Goal: Information Seeking & Learning: Learn about a topic

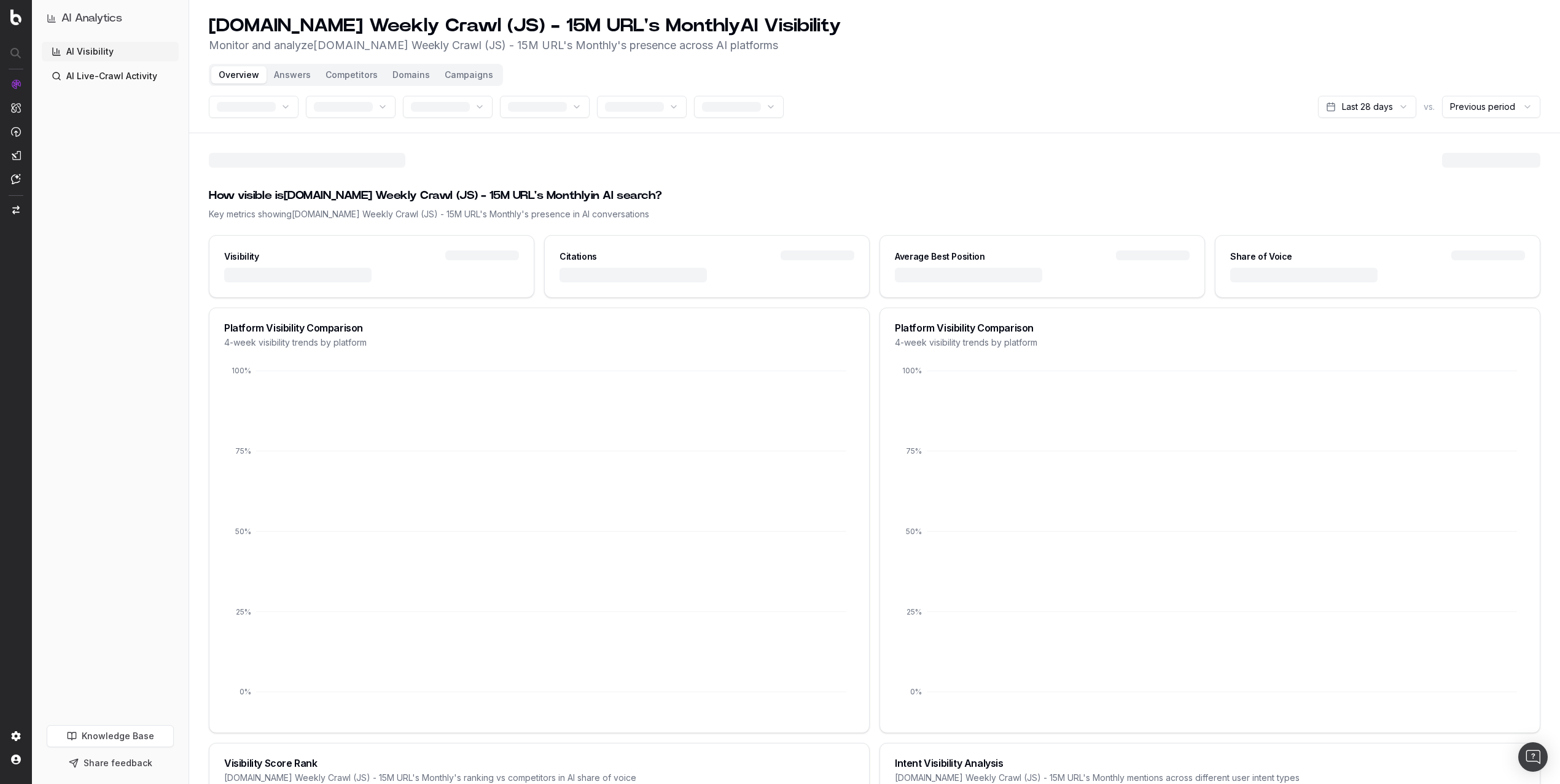
click at [463, 78] on button "Campaigns" at bounding box center [468, 75] width 63 height 17
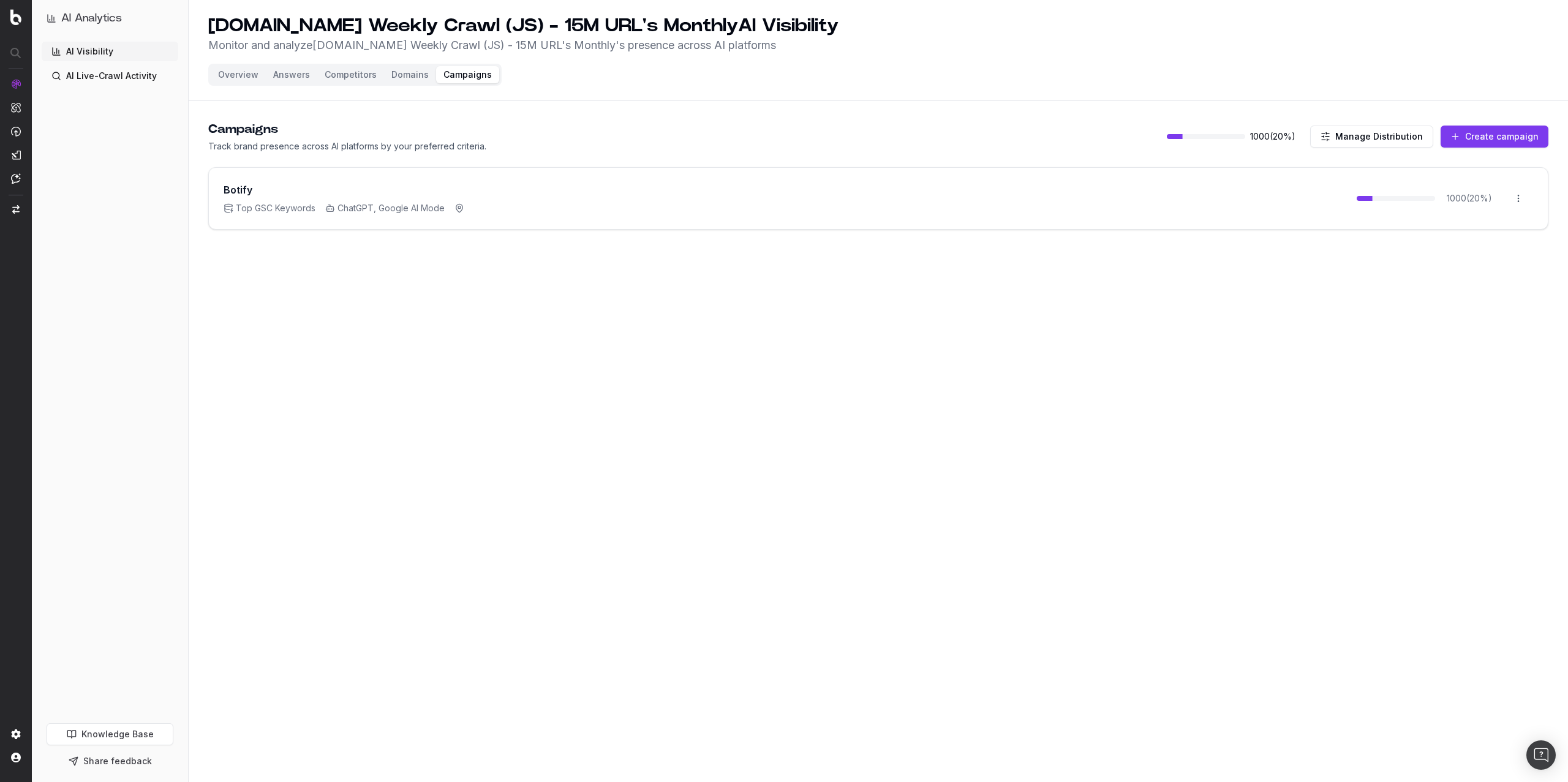
click at [257, 143] on p "Track brand presence across AI platforms by your preferred criteria." at bounding box center [347, 146] width 278 height 12
click at [446, 150] on p "Track brand presence across AI platforms by your preferred criteria." at bounding box center [347, 146] width 278 height 12
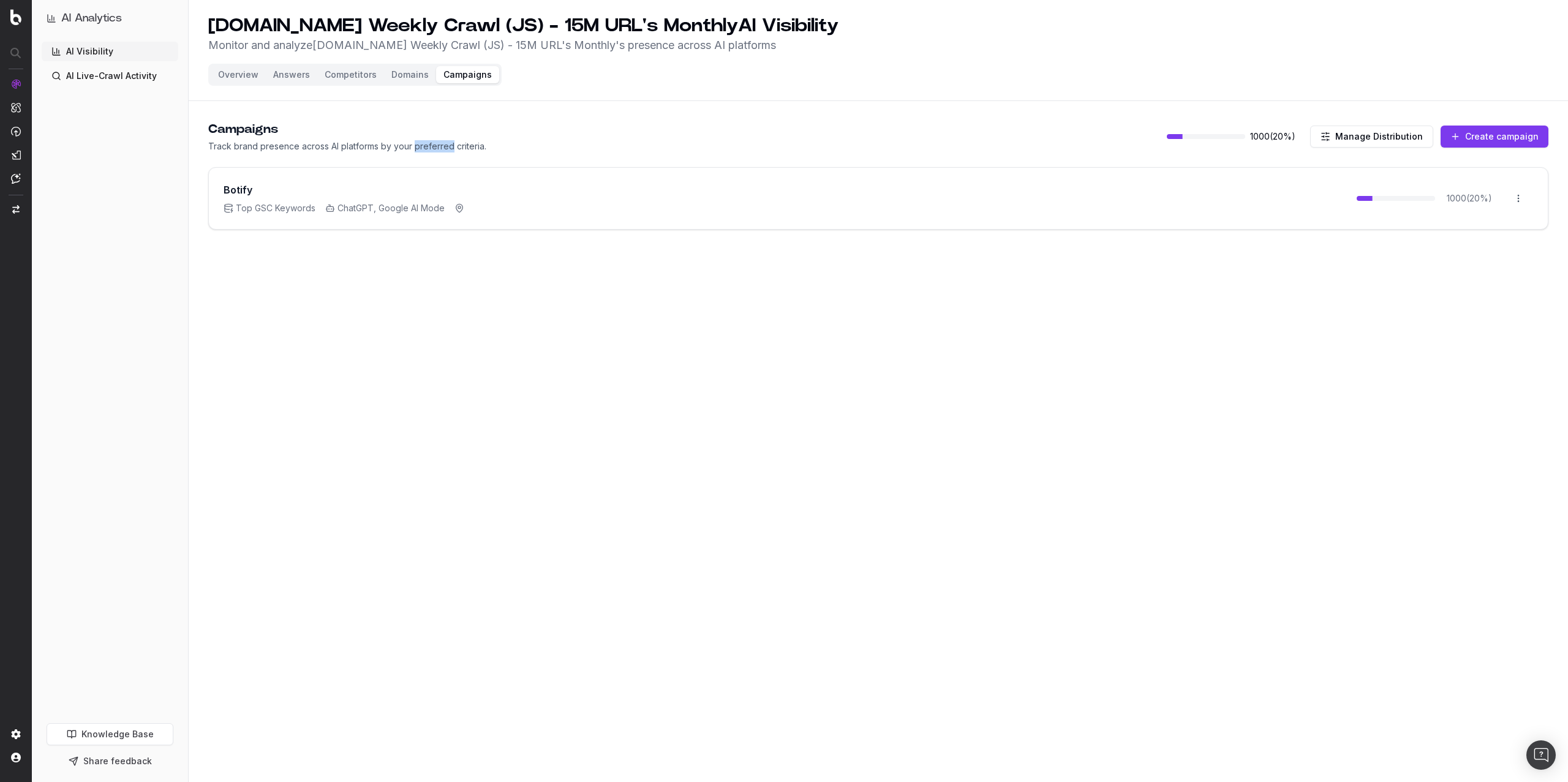
click at [446, 150] on p "Track brand presence across AI platforms by your preferred criteria." at bounding box center [347, 146] width 278 height 12
click at [553, 144] on div "Campaigns Track brand presence across AI platforms by your preferred criteria. …" at bounding box center [878, 137] width 1340 height 32
click at [1492, 136] on button "Create campaign" at bounding box center [1494, 136] width 108 height 22
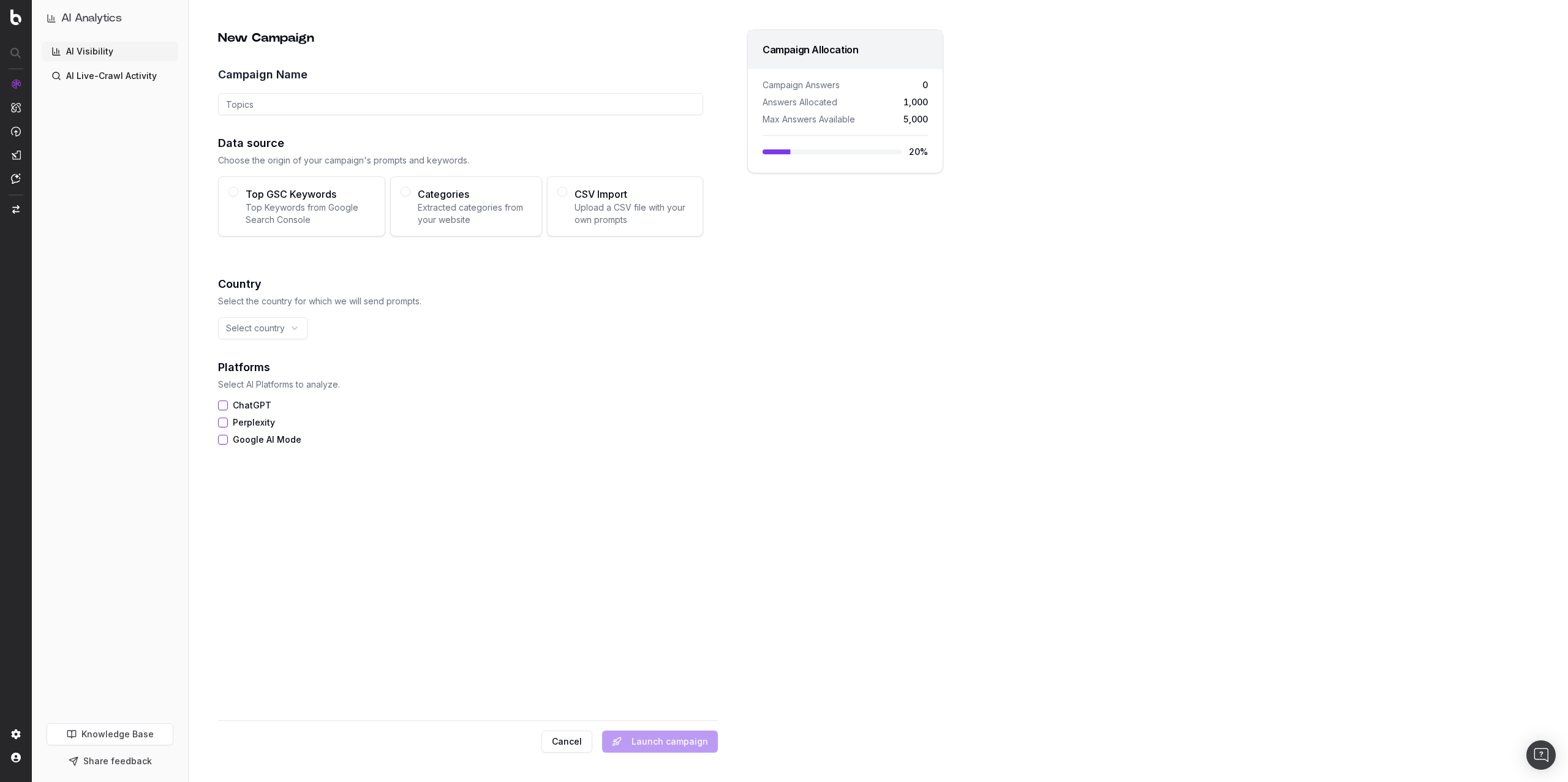
click at [417, 194] on span "Categories" at bounding box center [474, 194] width 114 height 15
click at [410, 194] on button "Categories Extracted categories from your website" at bounding box center [405, 191] width 10 height 10
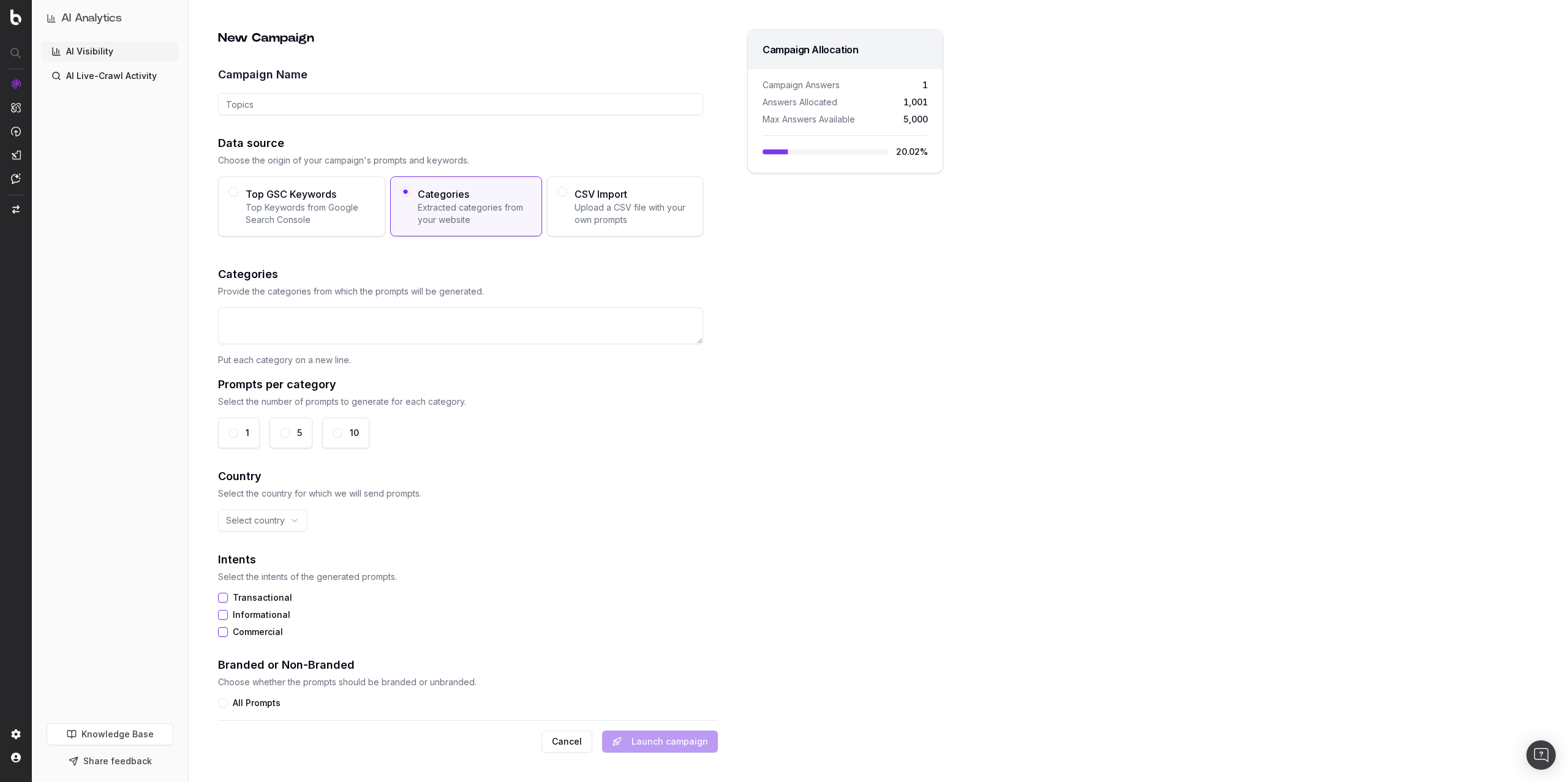
click at [447, 201] on span "Extracted categories from your website" at bounding box center [474, 213] width 114 height 25
click at [410, 197] on button "Categories Extracted categories from your website" at bounding box center [405, 191] width 10 height 10
click at [633, 199] on span "CSV Import" at bounding box center [633, 194] width 118 height 15
click at [567, 197] on button "CSV Import Upload a CSV file with your own prompts" at bounding box center [562, 191] width 10 height 10
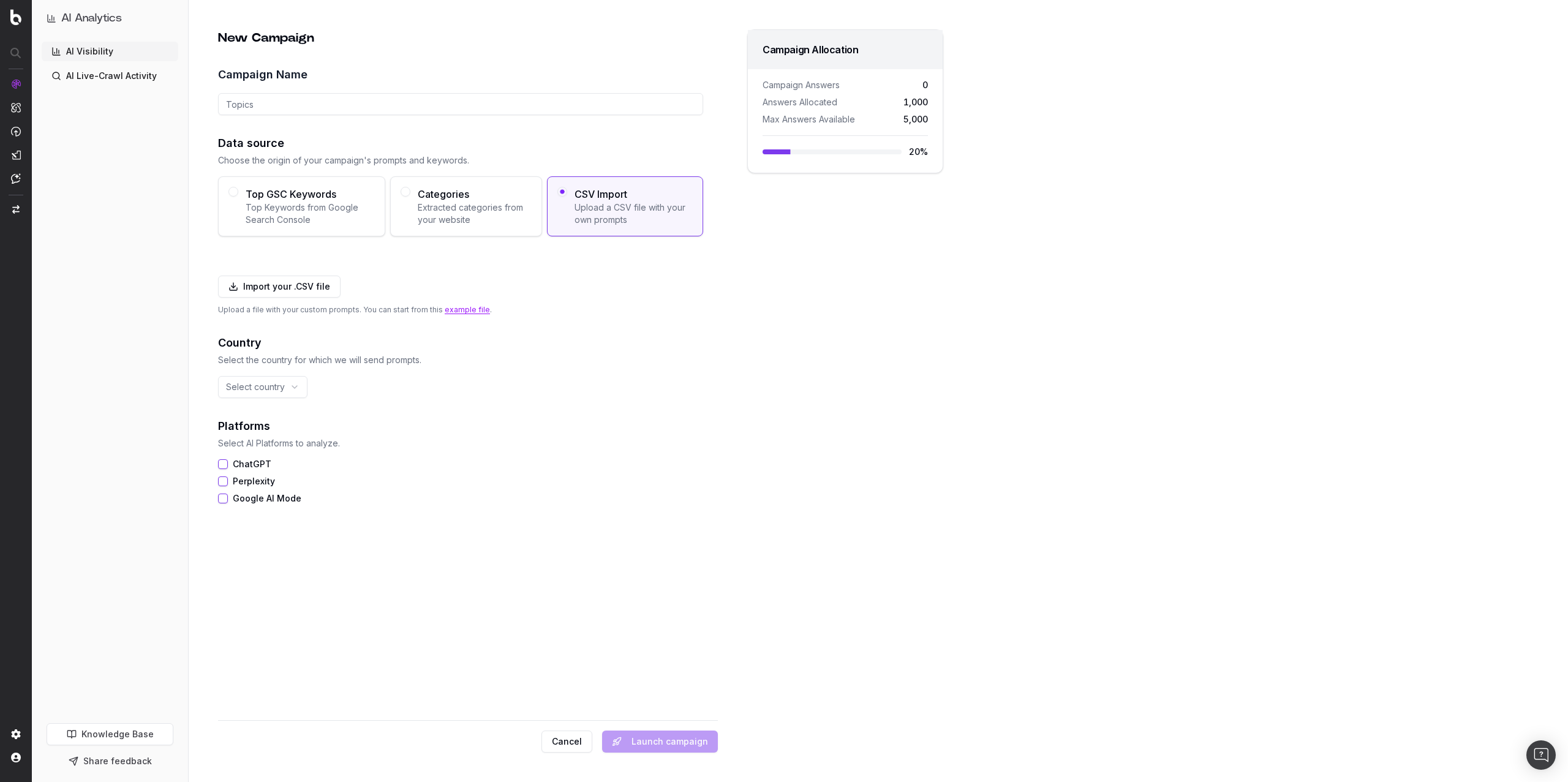
click at [285, 194] on span "Top GSC Keywords" at bounding box center [310, 194] width 129 height 15
click at [238, 194] on button "Top GSC Keywords Top Keywords from Google Search Console" at bounding box center [233, 191] width 10 height 10
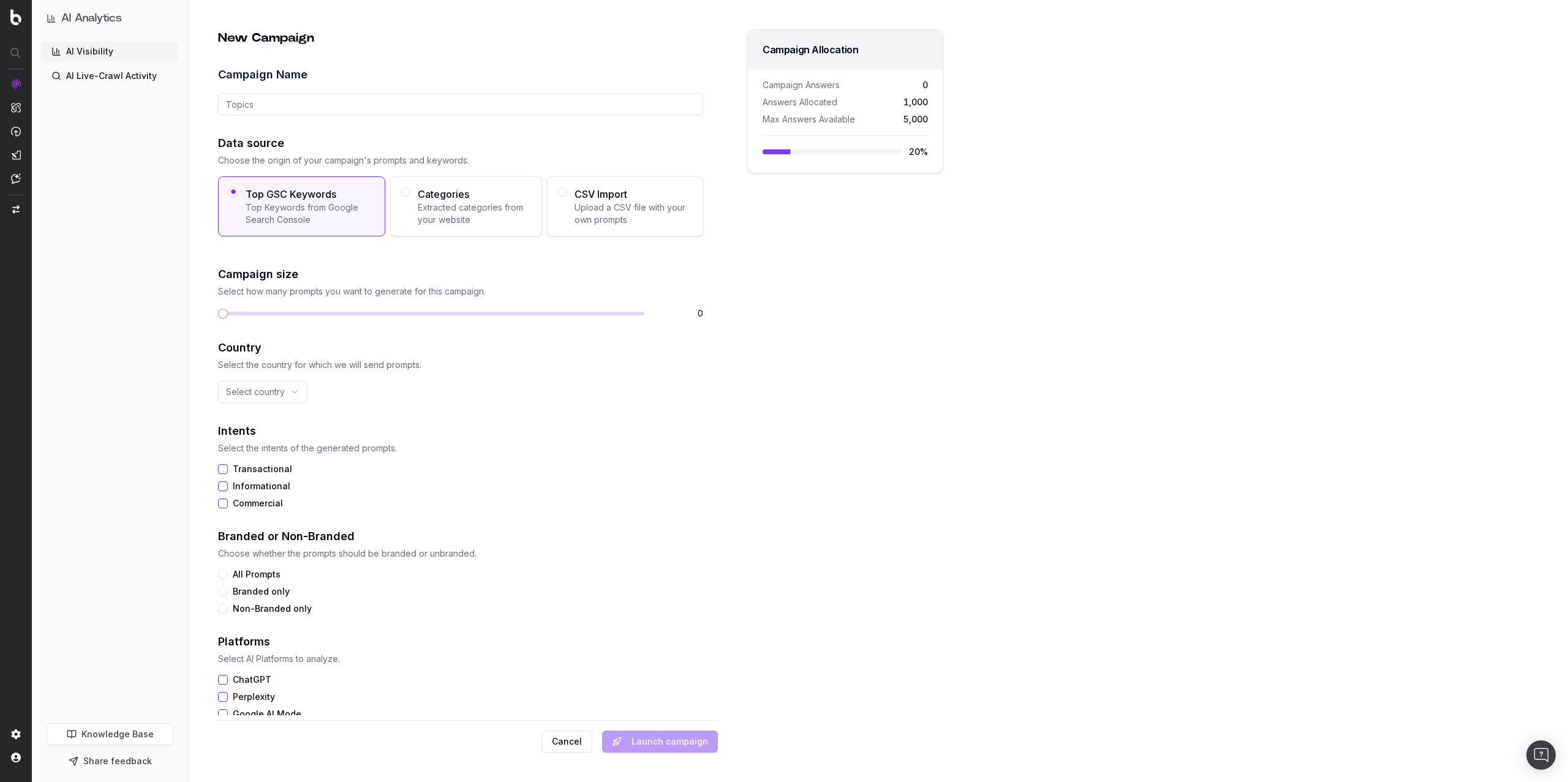
click at [420, 202] on span "Extracted categories from your website" at bounding box center [474, 213] width 114 height 25
click at [410, 197] on button "Categories Extracted categories from your website" at bounding box center [405, 191] width 10 height 10
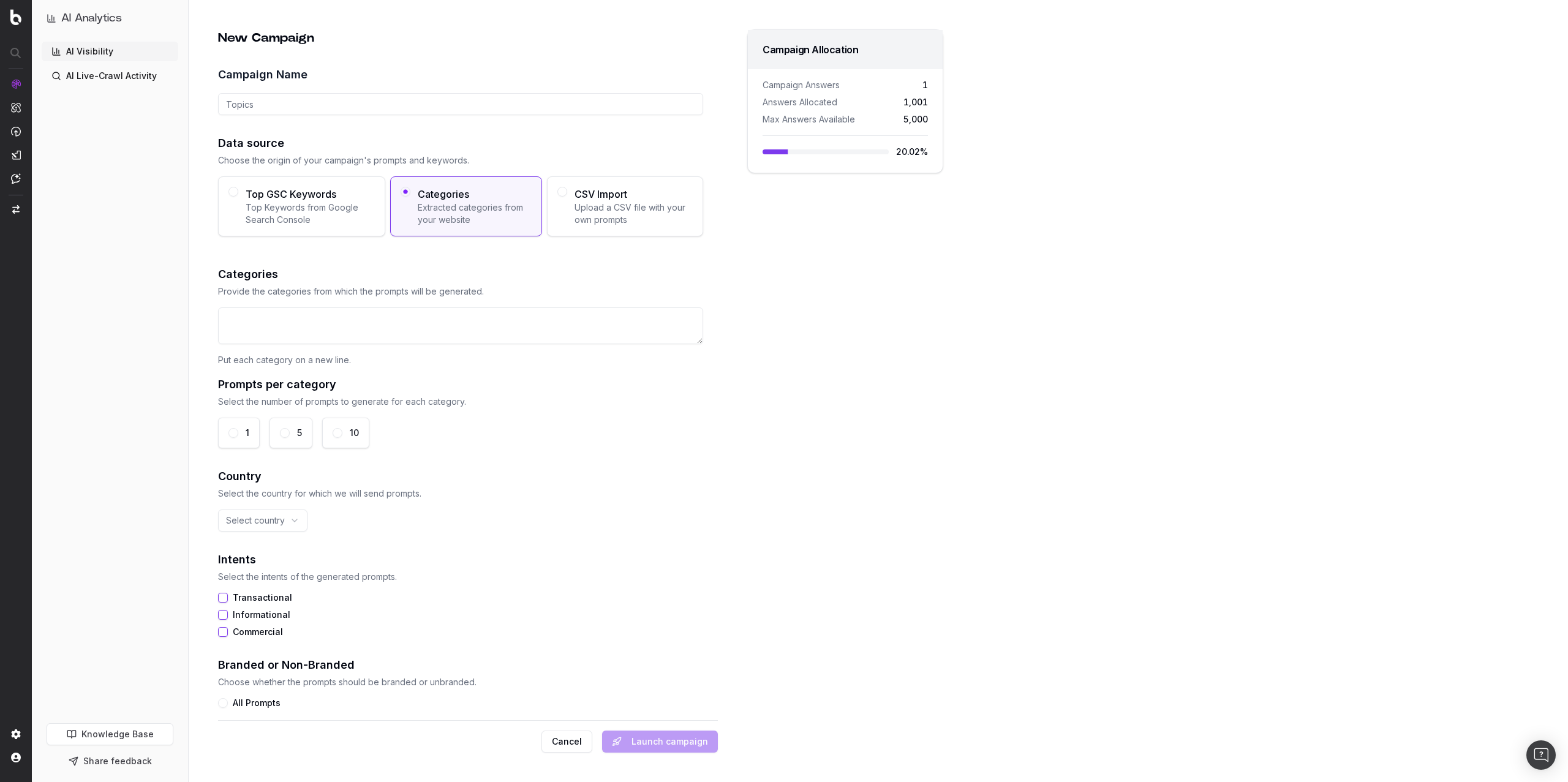
click at [282, 243] on div "Data source Choose the origin of your campaign's prompts and keywords. Top GSC …" at bounding box center [461, 292] width 485 height 314
click at [283, 232] on div "Top GSC Keywords Top Keywords from Google Search Console" at bounding box center [302, 206] width 168 height 60
click at [238, 197] on button "Top GSC Keywords Top Keywords from Google Search Console" at bounding box center [233, 191] width 10 height 10
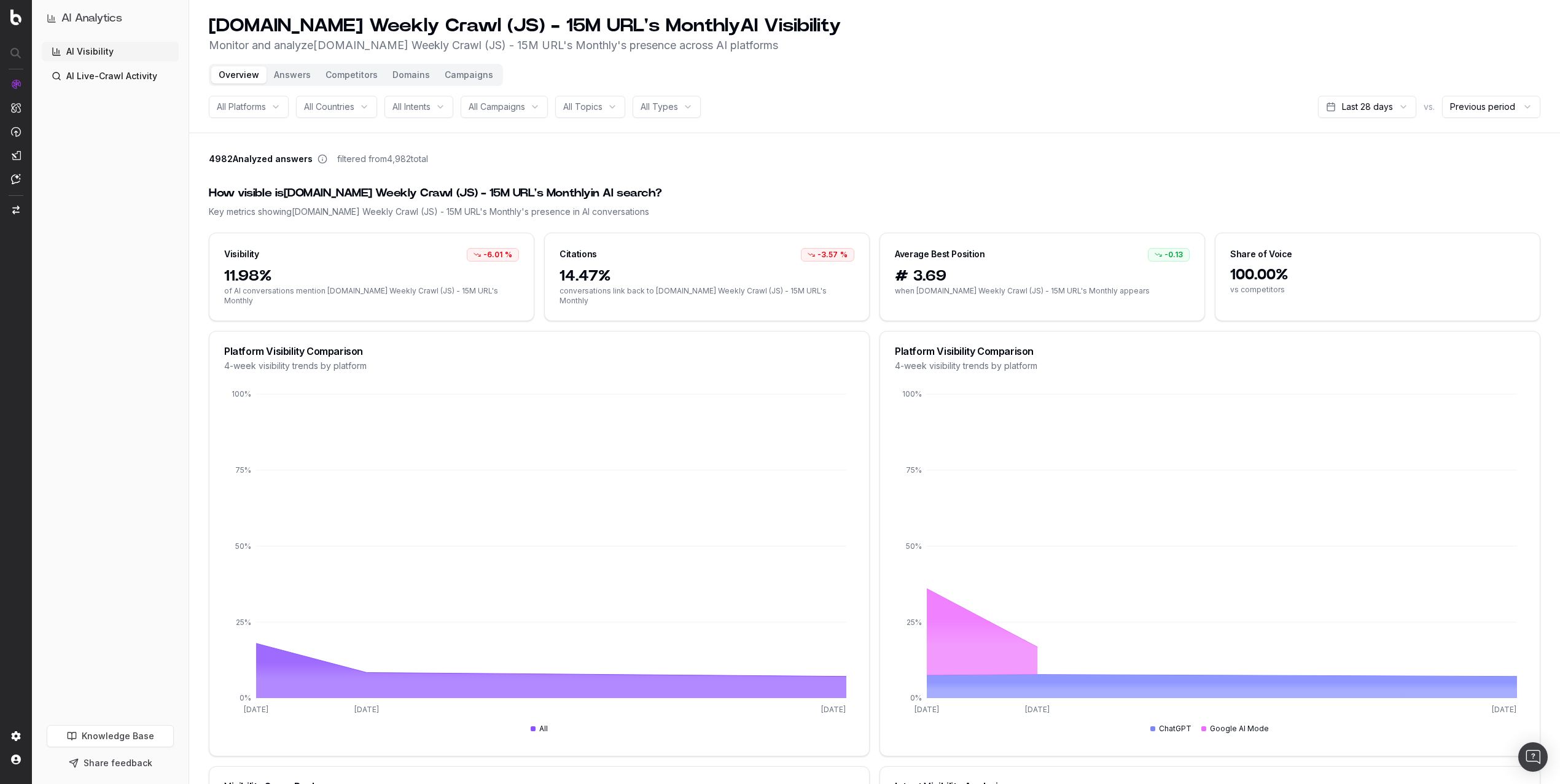
click at [466, 75] on button "Campaigns" at bounding box center [468, 75] width 63 height 17
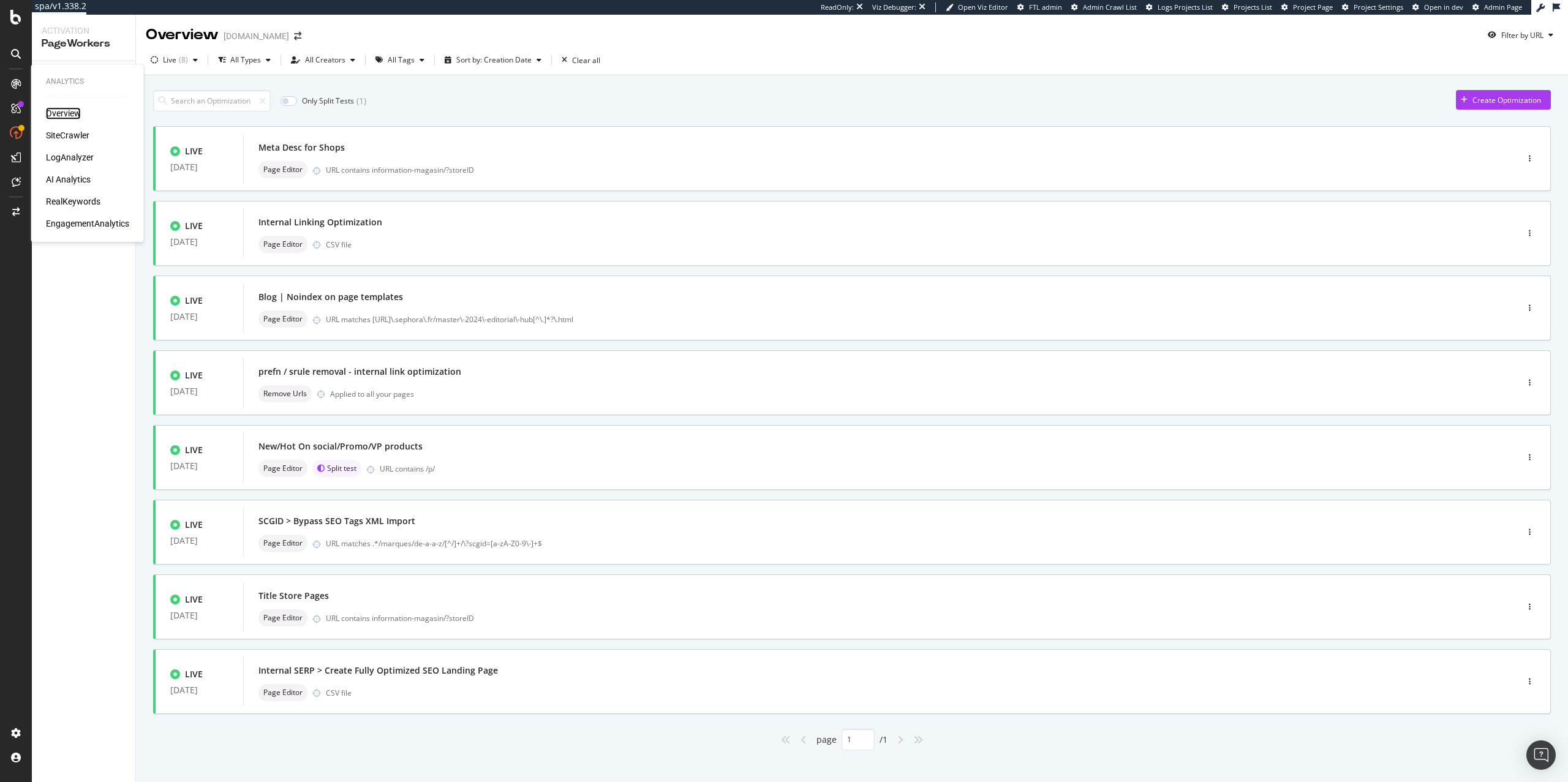
click at [70, 117] on div "Overview" at bounding box center [63, 113] width 35 height 12
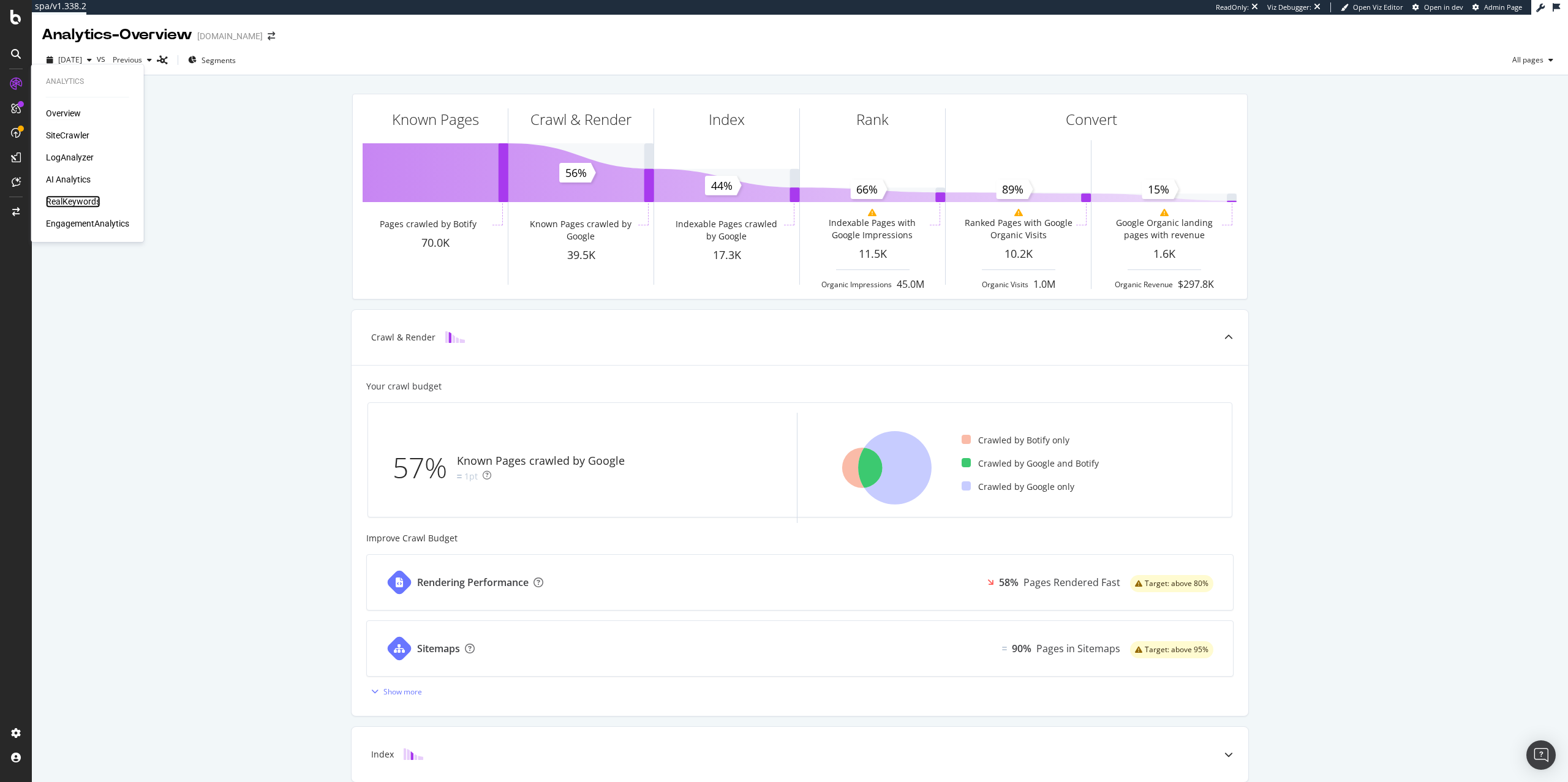
click at [68, 199] on div "RealKeywords" at bounding box center [73, 201] width 55 height 12
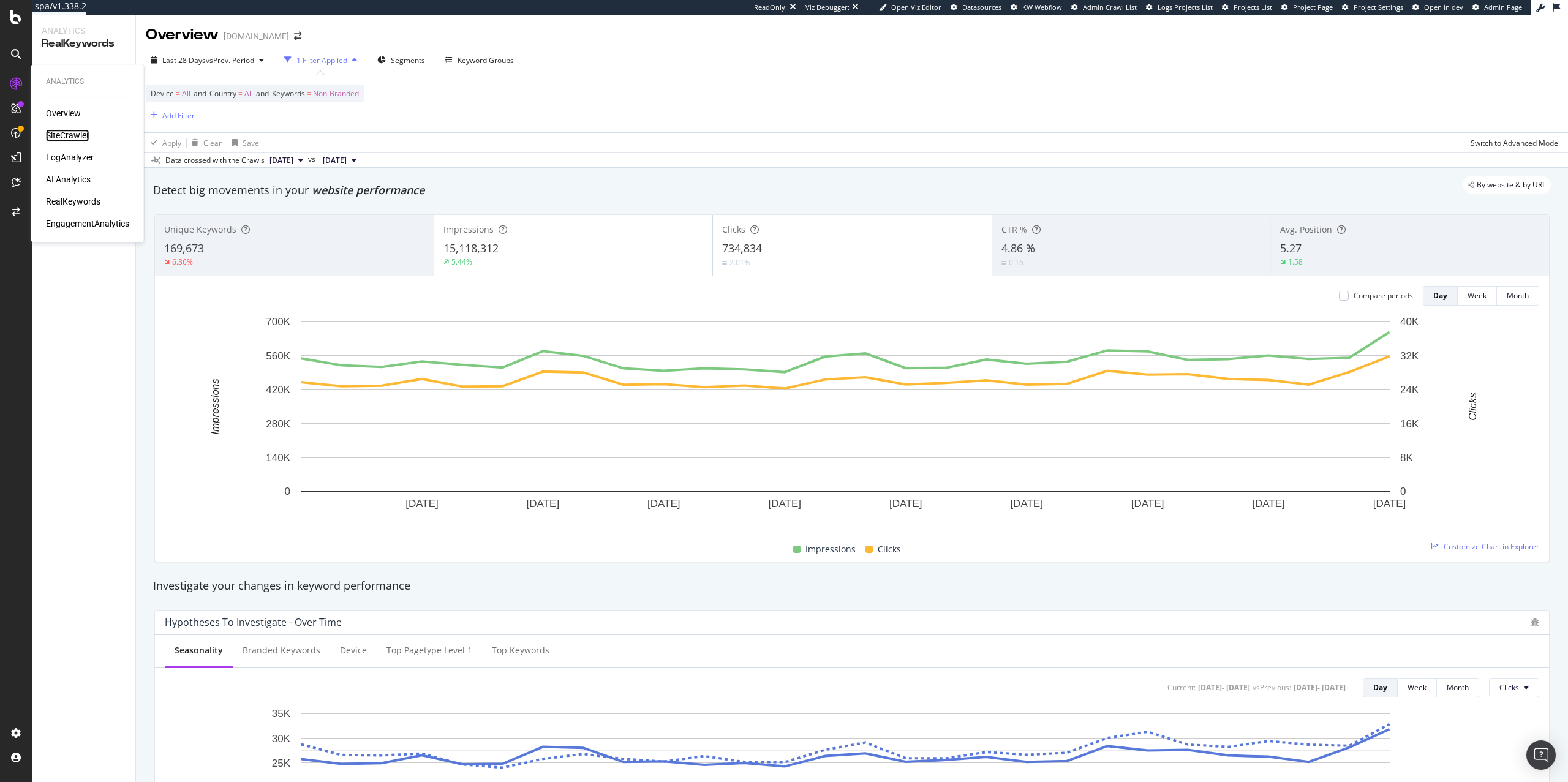
click at [66, 138] on div "SiteCrawler" at bounding box center [67, 135] width 43 height 12
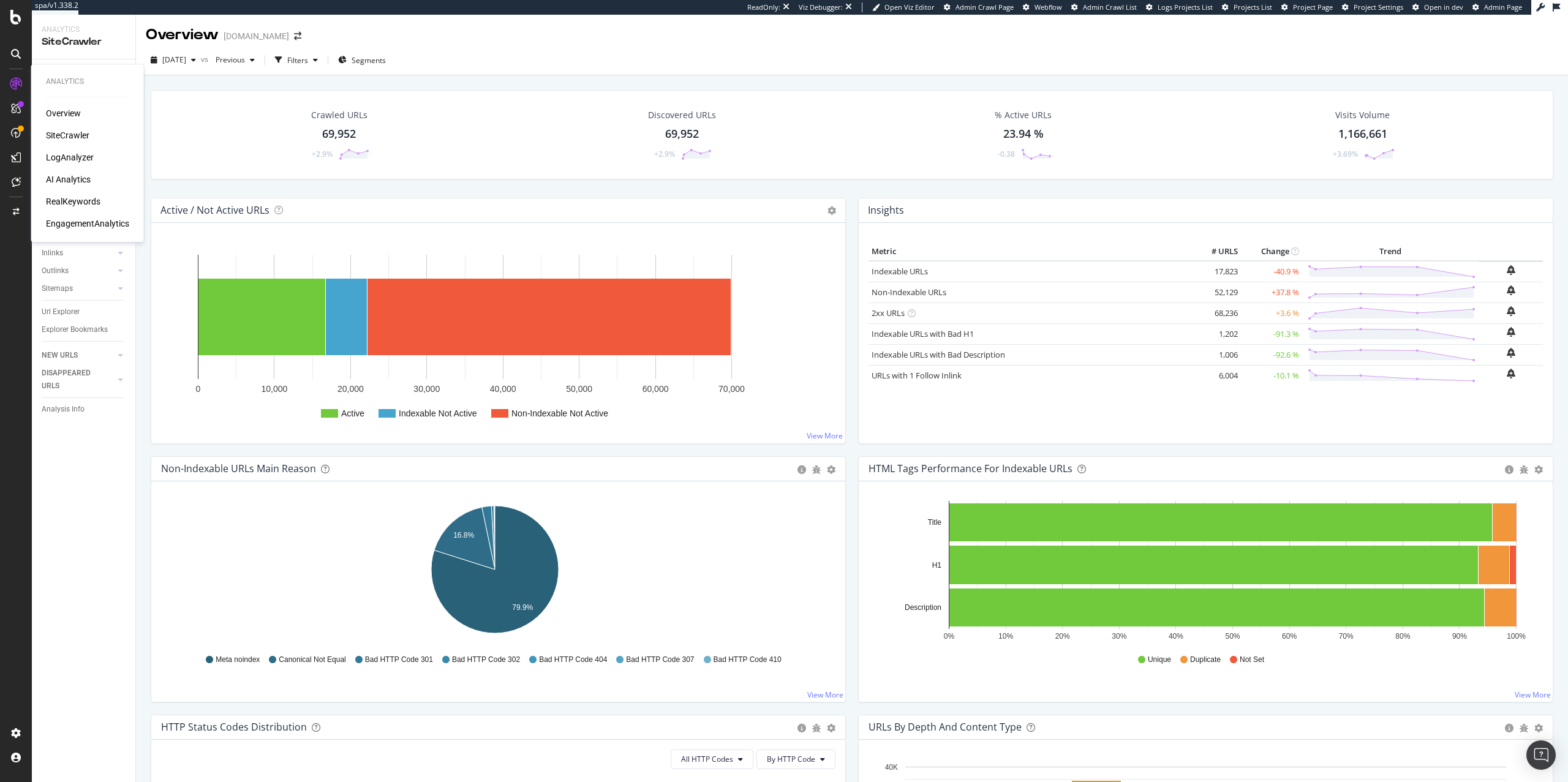
click at [58, 115] on div "Overview" at bounding box center [63, 113] width 35 height 12
